Goal: Task Accomplishment & Management: Manage account settings

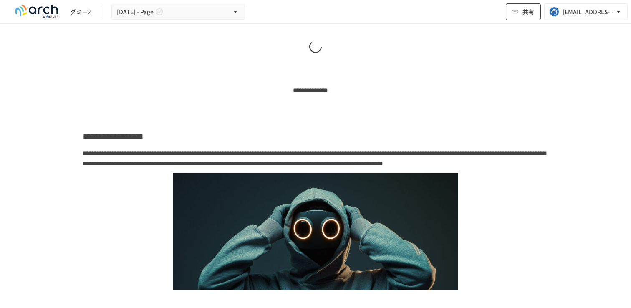
click at [516, 9] on icon "button" at bounding box center [515, 12] width 8 height 8
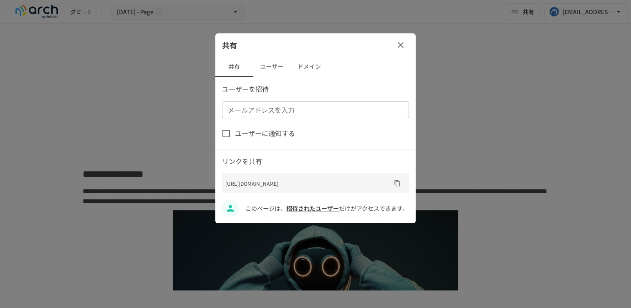
click at [237, 134] on span "ユーザーに通知する" at bounding box center [265, 133] width 60 height 11
click at [268, 69] on button "ユーザー" at bounding box center [272, 67] width 38 height 20
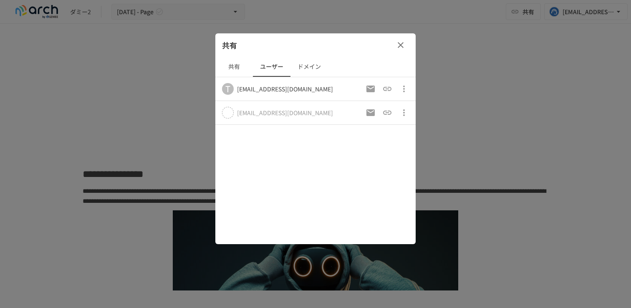
click at [230, 71] on button "共有" at bounding box center [234, 67] width 38 height 20
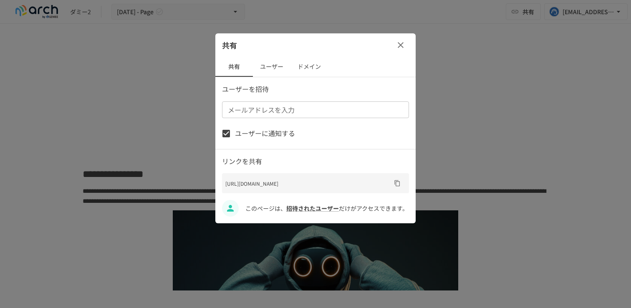
click at [264, 67] on button "ユーザー" at bounding box center [272, 67] width 38 height 20
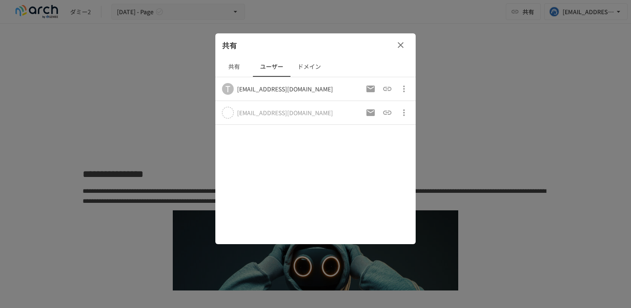
click at [400, 87] on icon "button" at bounding box center [404, 89] width 10 height 10
click at [394, 98] on ul "アクセス許可を取り消す" at bounding box center [369, 108] width 86 height 23
click at [312, 73] on div at bounding box center [315, 154] width 631 height 308
click at [370, 88] on icon "招待メールの再送" at bounding box center [370, 89] width 10 height 10
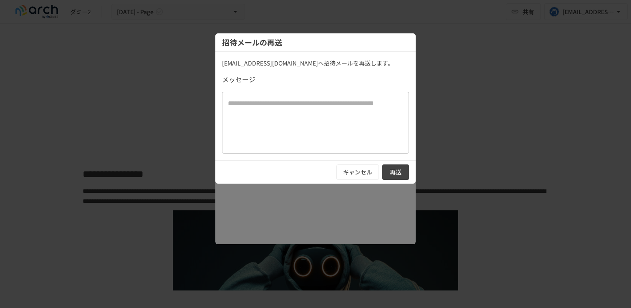
click at [319, 116] on textarea at bounding box center [315, 122] width 175 height 48
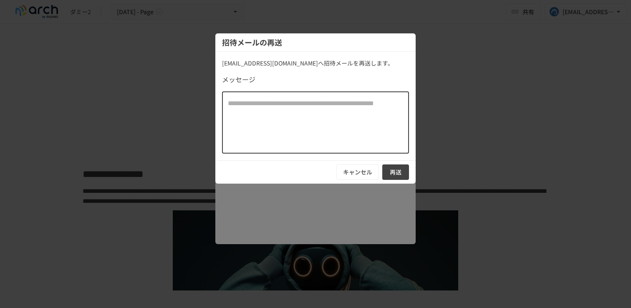
click at [392, 172] on button "再送" at bounding box center [395, 171] width 27 height 15
